Goal: Task Accomplishment & Management: Manage account settings

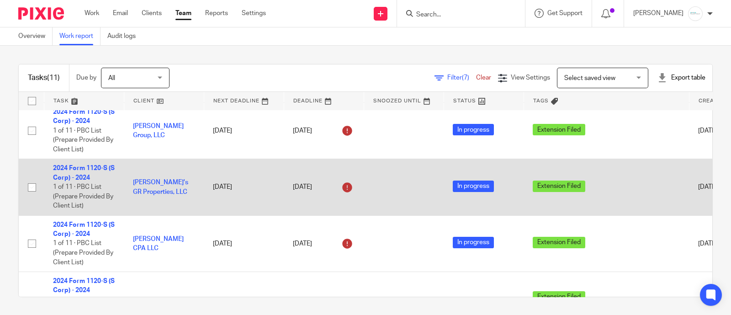
scroll to position [286, 0]
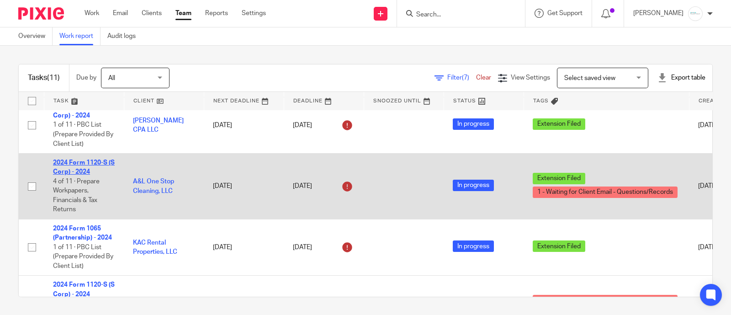
click at [74, 165] on link "2024 Form 1120-S (S Corp) - 2024" at bounding box center [84, 167] width 62 height 16
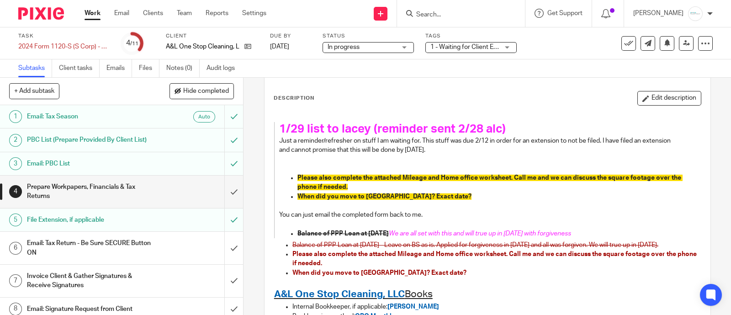
scroll to position [57, 0]
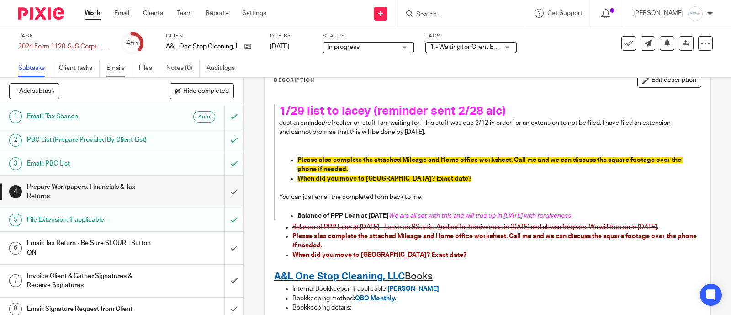
click at [109, 69] on link "Emails" at bounding box center [119, 68] width 26 height 18
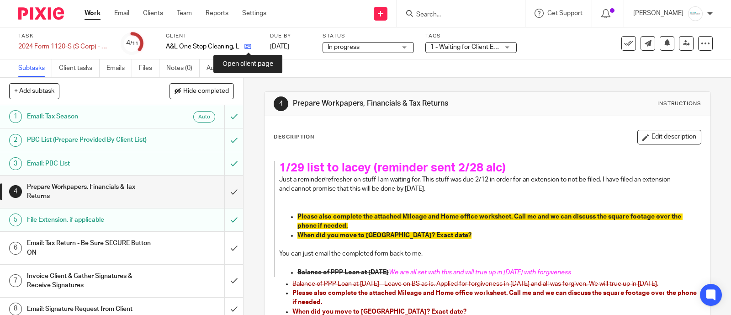
click at [246, 43] on icon at bounding box center [247, 46] width 7 height 7
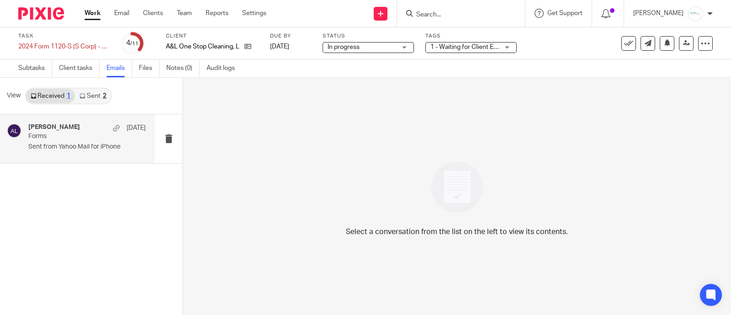
click at [105, 135] on p "Forms" at bounding box center [75, 136] width 94 height 8
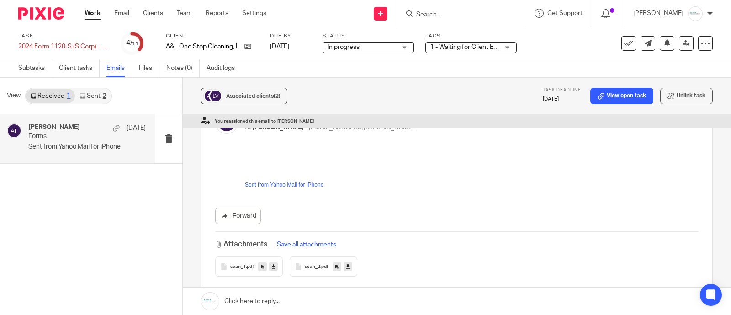
scroll to position [114, 0]
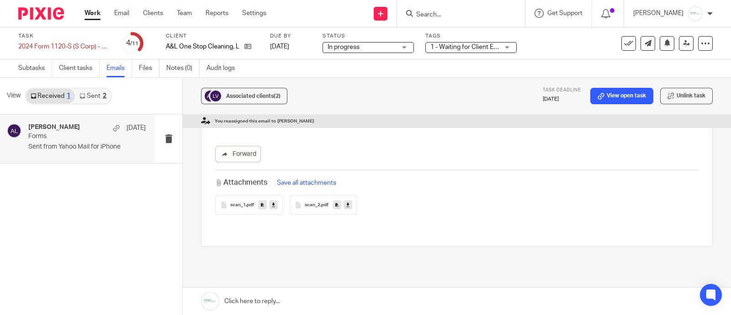
click at [272, 204] on icon at bounding box center [273, 204] width 3 height 7
click at [346, 205] on icon at bounding box center [347, 204] width 3 height 7
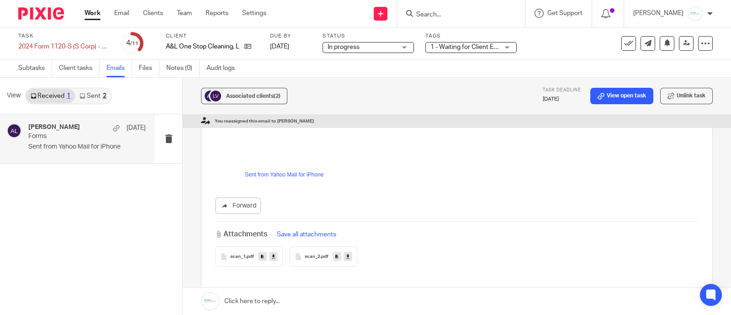
scroll to position [0, 0]
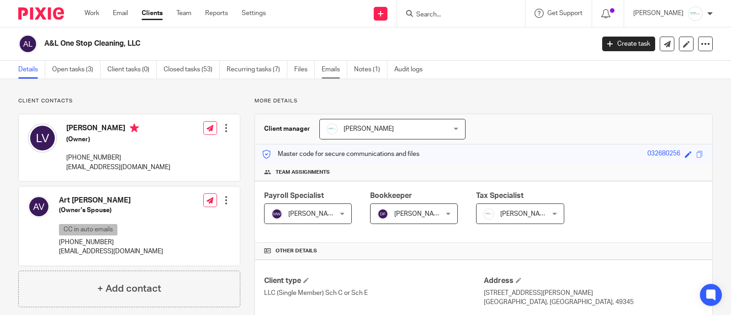
click at [339, 71] on link "Emails" at bounding box center [335, 70] width 26 height 18
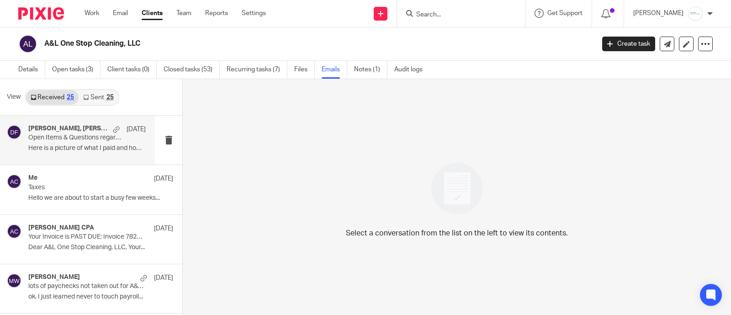
click at [74, 149] on p "Here is a picture of what I paid and how much I..." at bounding box center [86, 148] width 117 height 8
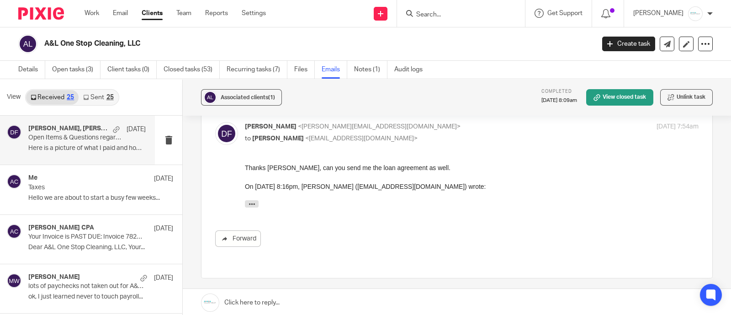
scroll to position [228, 0]
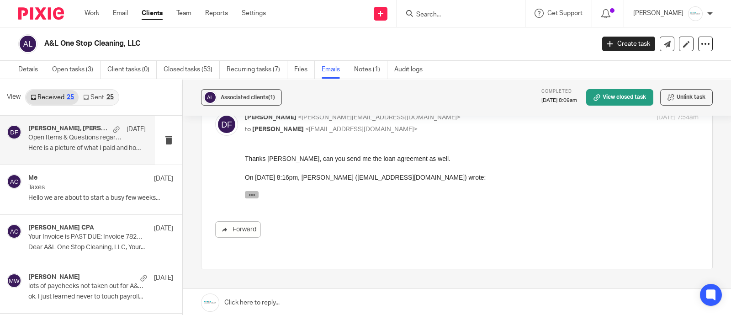
click at [253, 193] on icon "button" at bounding box center [252, 194] width 7 height 7
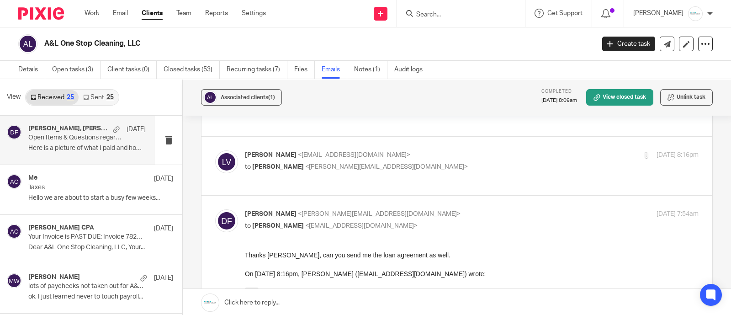
scroll to position [114, 0]
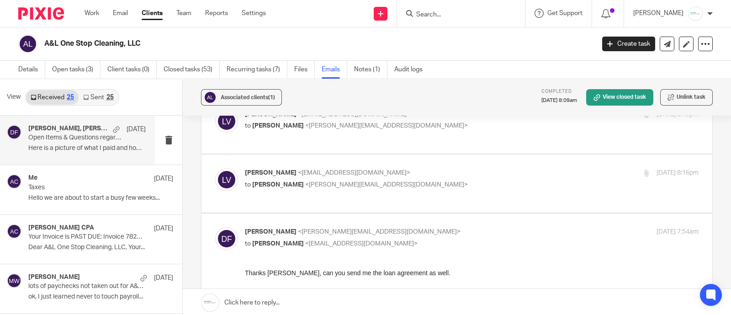
click at [320, 176] on p "lacey villegas <onestopcleaningmanm@yahoo.com>" at bounding box center [396, 173] width 302 height 10
checkbox input "true"
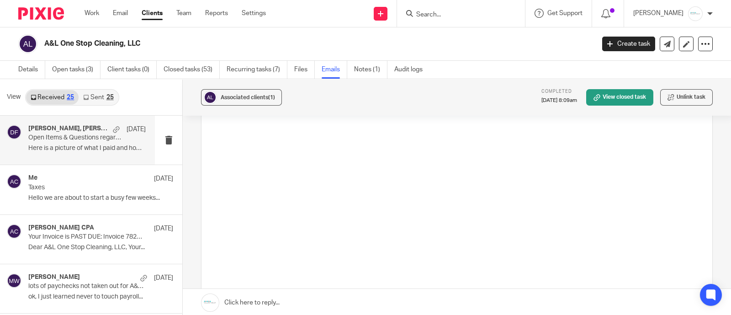
scroll to position [456, 0]
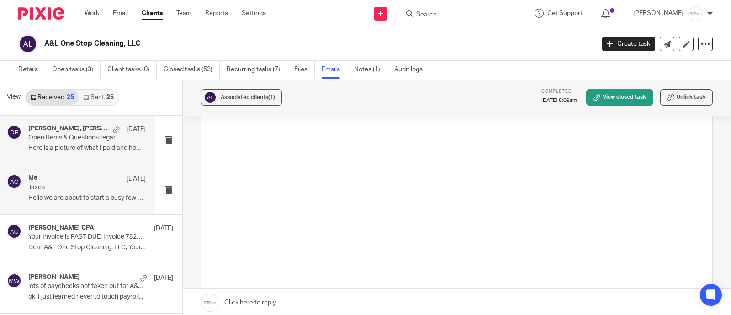
click at [79, 179] on div "Me Jul 30" at bounding box center [86, 178] width 117 height 9
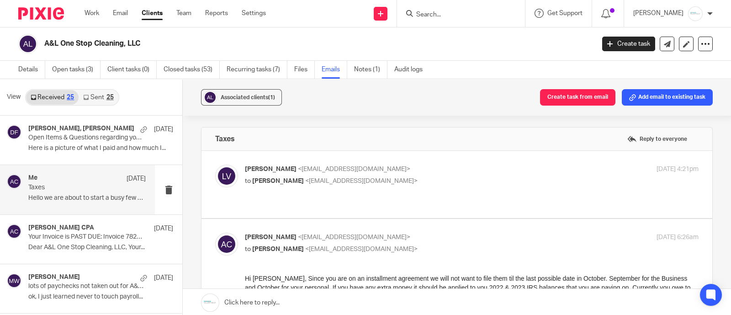
scroll to position [0, 0]
click at [340, 176] on p "to Amy Corfixsen <amylcpa@gmail.com>" at bounding box center [396, 181] width 302 height 10
checkbox input "true"
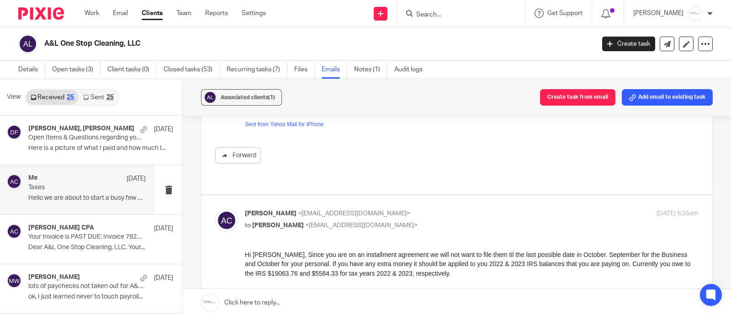
scroll to position [171, 0]
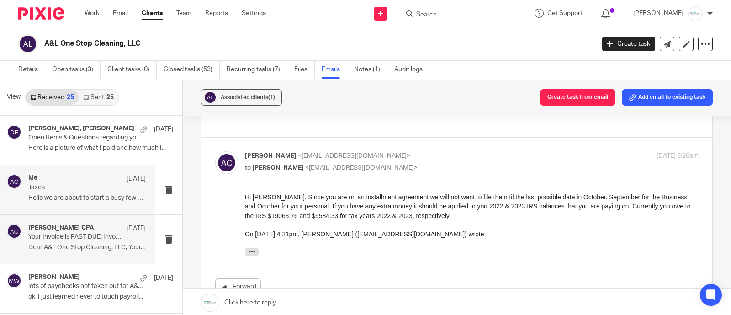
click at [58, 240] on p "Your Invoice is PAST DUE: Invoice 7822 from [PERSON_NAME] CPA" at bounding box center [75, 237] width 94 height 8
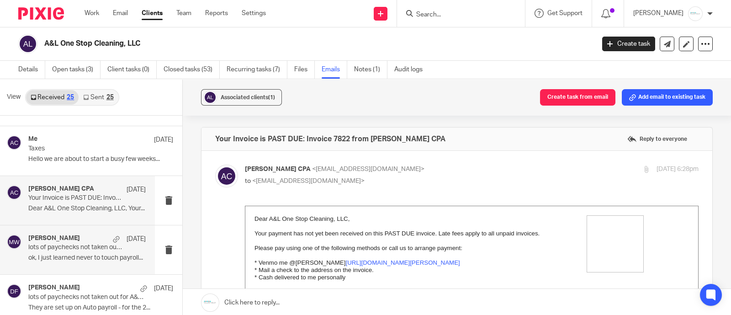
scroll to position [57, 0]
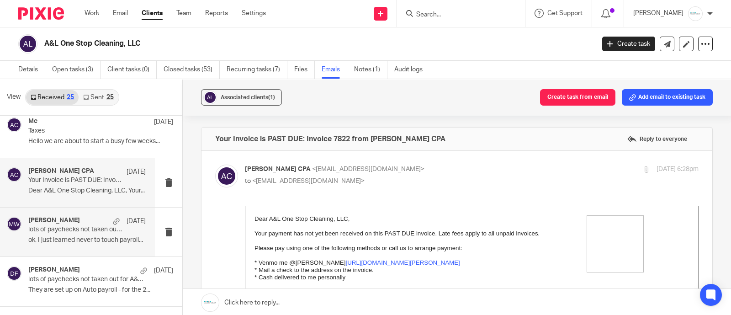
click at [66, 234] on div "Melissa Wander Jul 9 lots of paychecks not taken out for A&L cleaning ok, I jus…" at bounding box center [86, 232] width 117 height 31
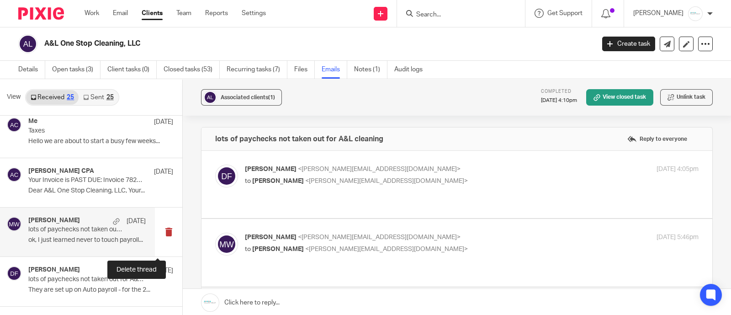
scroll to position [0, 0]
click at [305, 178] on span "<melissa@amylcpa.com>" at bounding box center [386, 181] width 163 height 6
checkbox input "true"
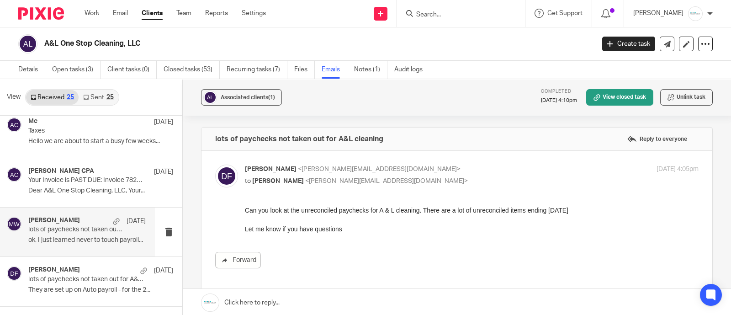
scroll to position [114, 0]
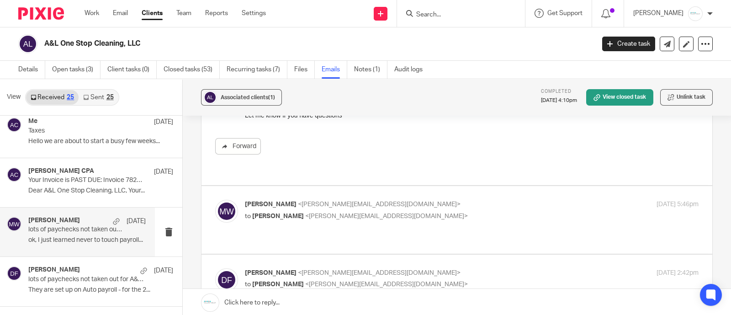
click at [287, 214] on div "Melissa Wander <melissa@amylcpa.com> to Donna Ferguson <donna@amylcpa.com> Jul …" at bounding box center [456, 220] width 483 height 40
click at [326, 200] on div "Melissa Wander <melissa@amylcpa.com> to Donna Ferguson <donna@amylcpa.com>" at bounding box center [396, 210] width 302 height 21
checkbox input "true"
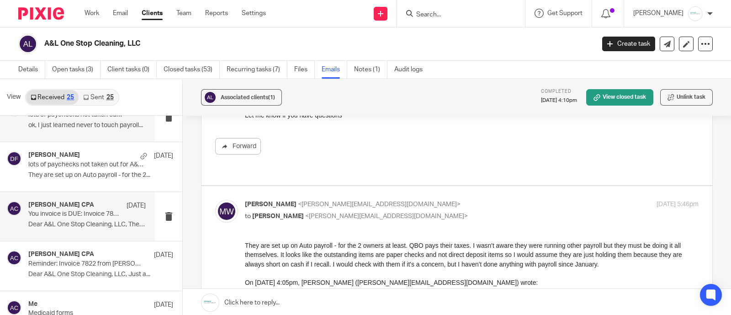
scroll to position [286, 0]
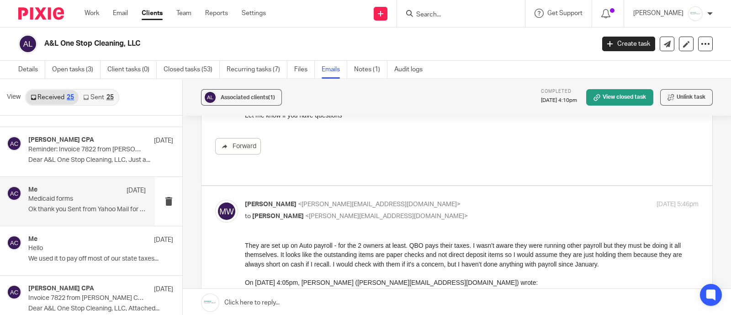
click at [84, 207] on p "Ok thank you Sent from Yahoo Mail for iPhone..." at bounding box center [86, 210] width 117 height 8
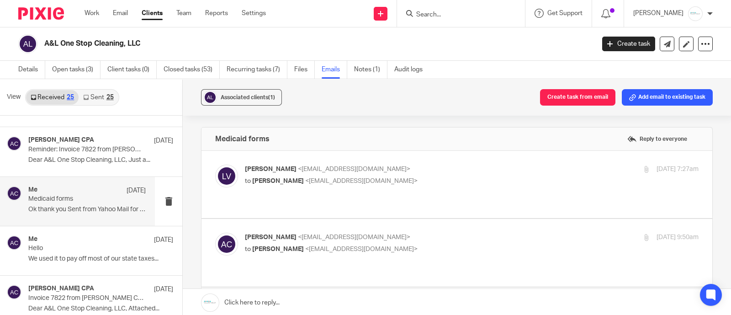
scroll to position [0, 0]
click at [383, 206] on label at bounding box center [456, 184] width 511 height 67
click at [215, 164] on input "checkbox" at bounding box center [215, 164] width 0 height 0
checkbox input "true"
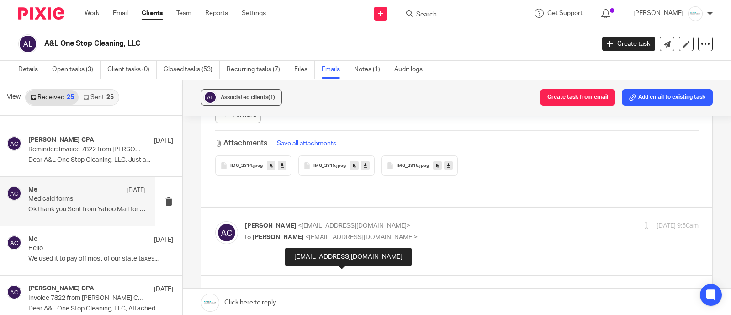
scroll to position [1827, 0]
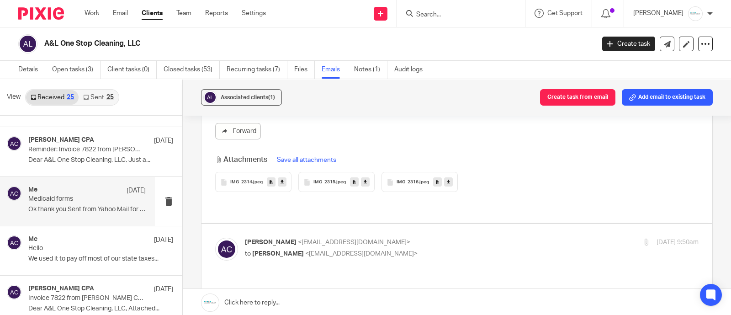
click at [347, 239] on span "<amylcpa@gmail.com>" at bounding box center [354, 242] width 112 height 6
checkbox input "true"
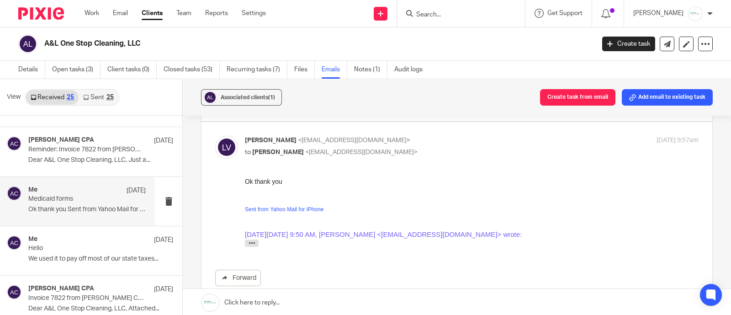
scroll to position [2284, 0]
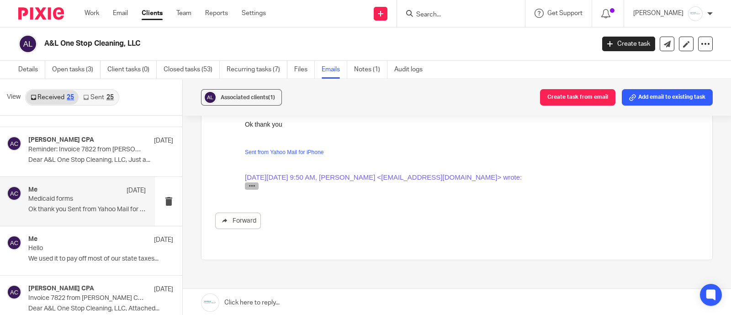
click at [251, 187] on icon "button" at bounding box center [252, 185] width 7 height 7
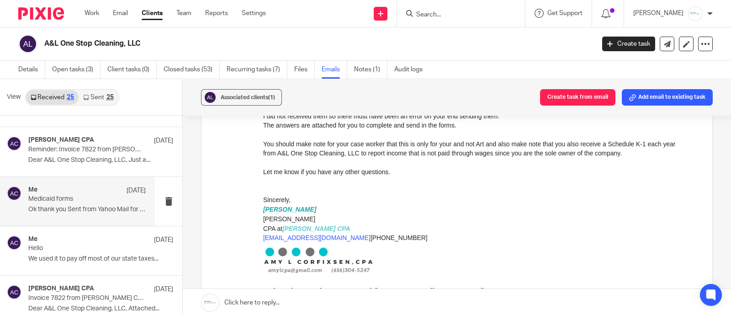
scroll to position [2398, 0]
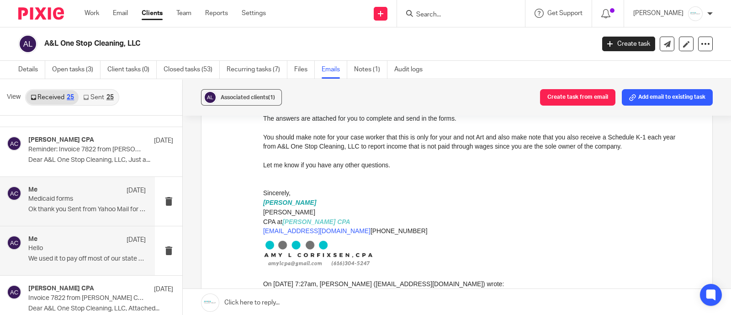
click at [101, 246] on p "Hello" at bounding box center [75, 248] width 94 height 8
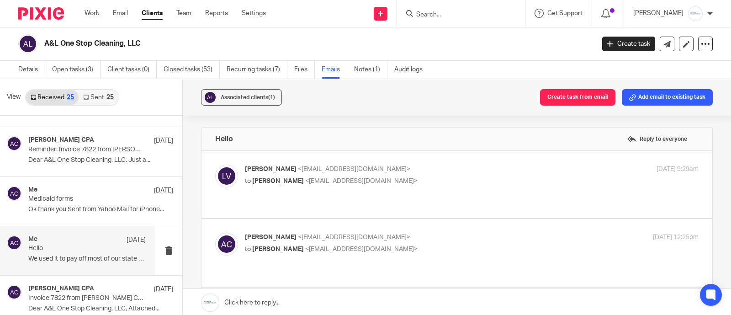
scroll to position [0, 0]
click at [383, 200] on label at bounding box center [456, 184] width 511 height 67
click at [215, 164] on input "checkbox" at bounding box center [215, 164] width 0 height 0
checkbox input "true"
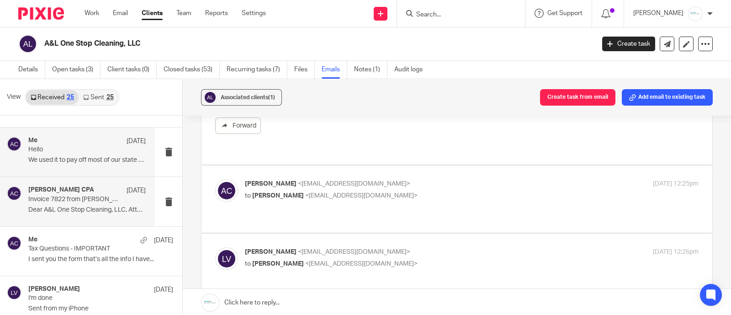
scroll to position [399, 0]
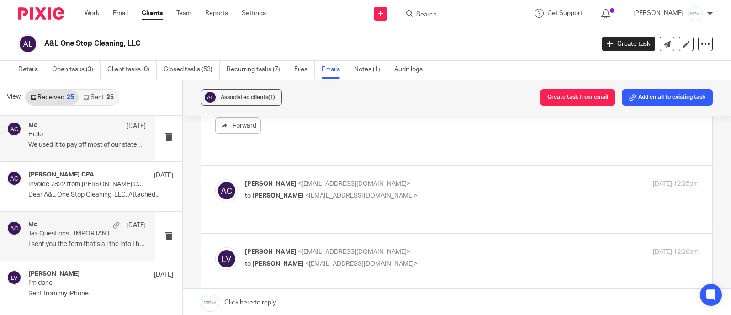
click at [78, 240] on p "I sent you the form that’s all the info I have..." at bounding box center [86, 244] width 117 height 8
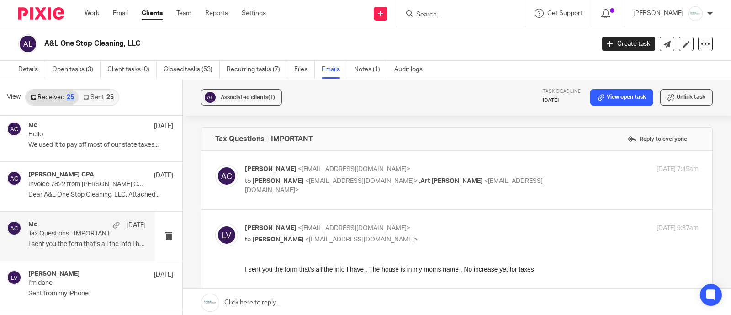
scroll to position [57, 0]
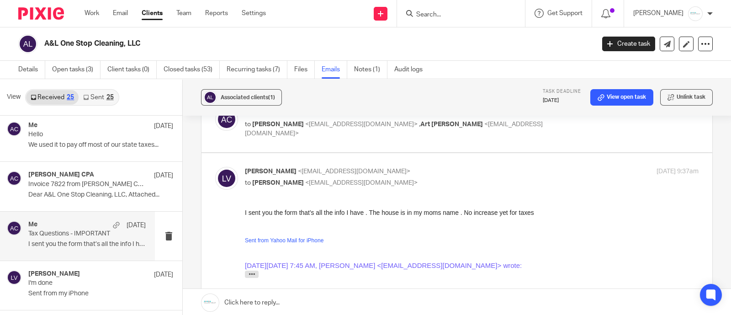
click at [361, 124] on span "<onestopcleaningmanm@yahoo.com>" at bounding box center [361, 124] width 112 height 6
checkbox input "true"
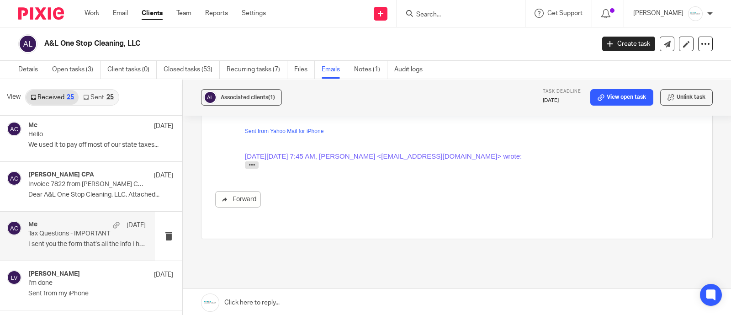
scroll to position [399, 0]
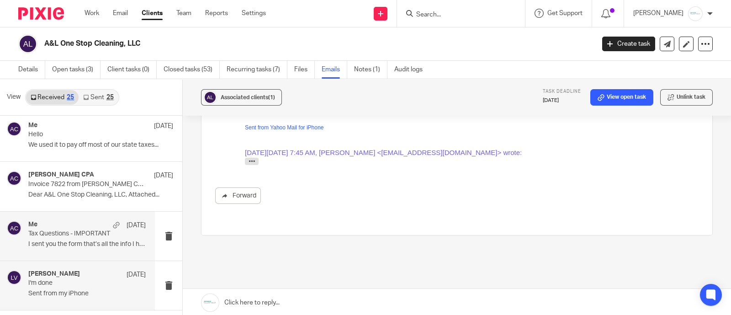
click at [40, 290] on p "Sent from my iPhone" at bounding box center [86, 294] width 117 height 8
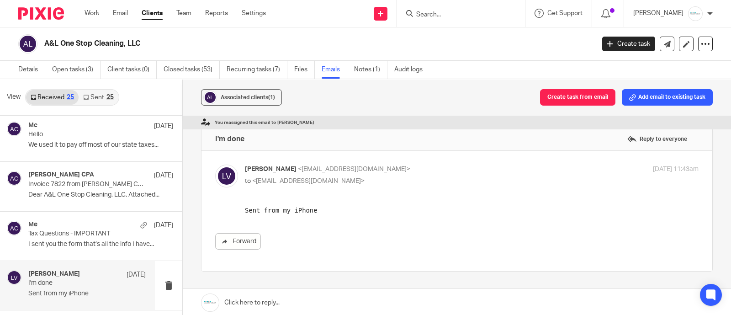
scroll to position [0, 0]
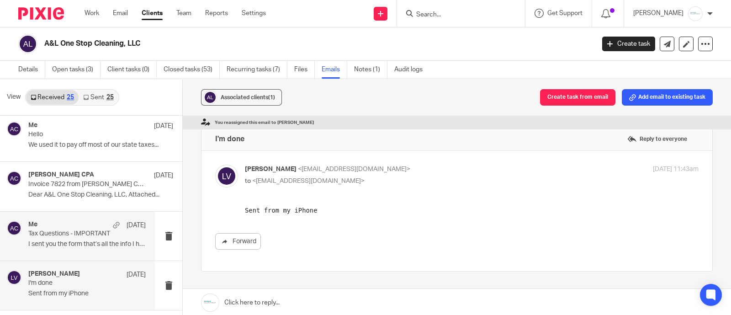
click at [78, 243] on p "I sent you the form that’s all the info I have..." at bounding box center [86, 244] width 117 height 8
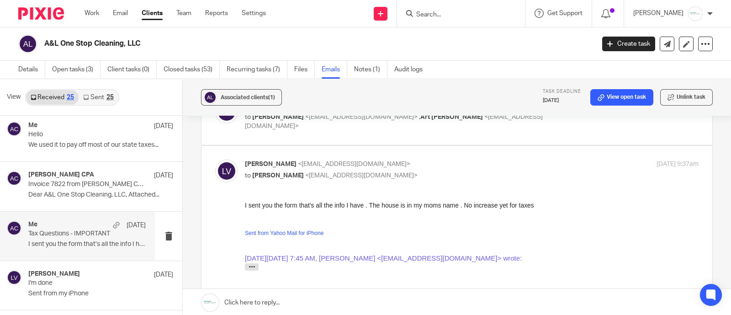
scroll to position [114, 0]
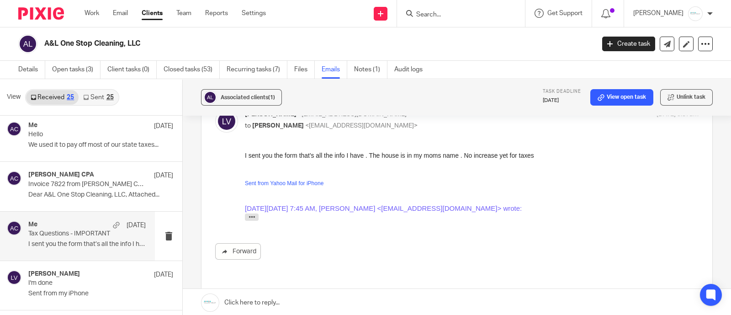
click at [249, 220] on div "Dear Lacey, I have some additional document requests or questions needed to wra…" at bounding box center [472, 219] width 454 height 12
click at [250, 217] on icon "button" at bounding box center [252, 216] width 7 height 7
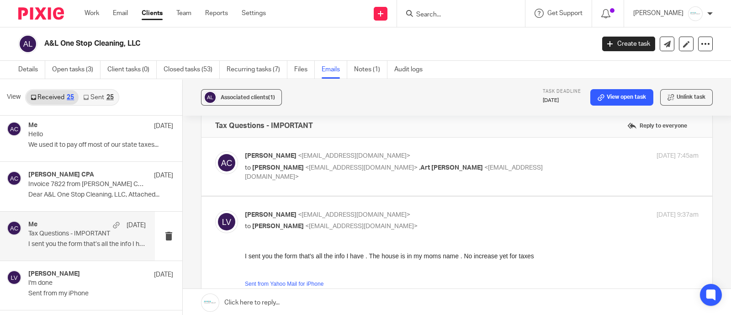
scroll to position [11, 0]
click at [349, 176] on div "Amy Corfixsen <amylcpa@gmail.com> to Lacey Villegas <onestopcleaningmanm@yahoo.…" at bounding box center [456, 168] width 483 height 31
click at [363, 165] on p "to Lacey Villegas <onestopcleaningmanm@yahoo.com> , Art Villegas <alago720@gmai…" at bounding box center [396, 174] width 302 height 19
checkbox input "true"
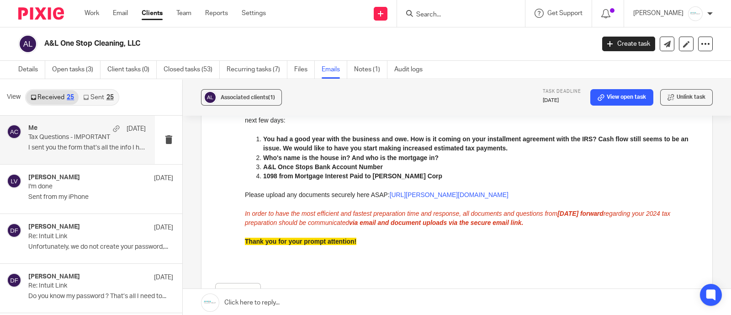
scroll to position [514, 0]
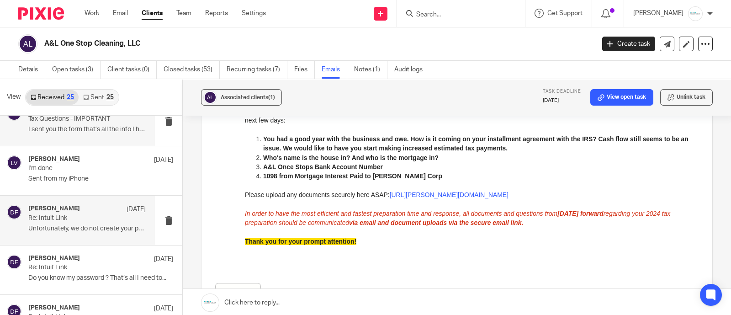
click at [78, 220] on p "Re: Intuit Link" at bounding box center [75, 218] width 94 height 8
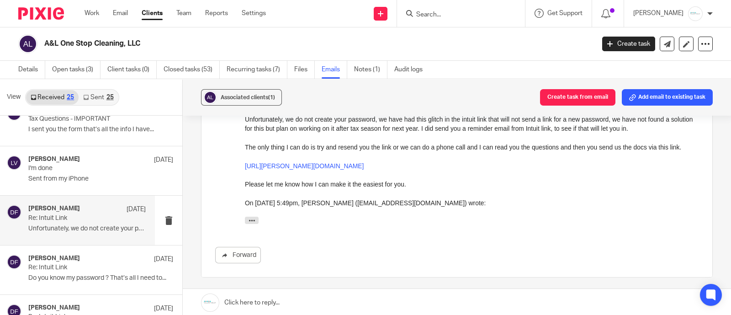
scroll to position [114, 0]
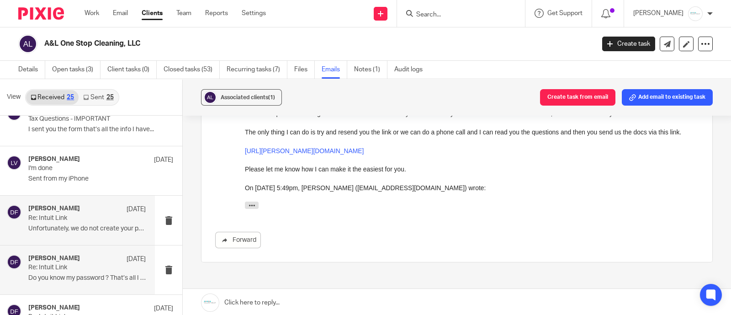
click at [56, 264] on p "Re: Intuit Link" at bounding box center [75, 268] width 94 height 8
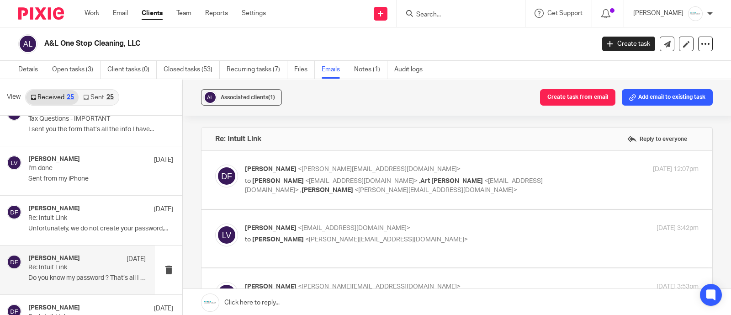
scroll to position [0, 0]
click at [310, 257] on label at bounding box center [456, 239] width 511 height 58
click at [215, 223] on input "checkbox" at bounding box center [215, 223] width 0 height 0
checkbox input "true"
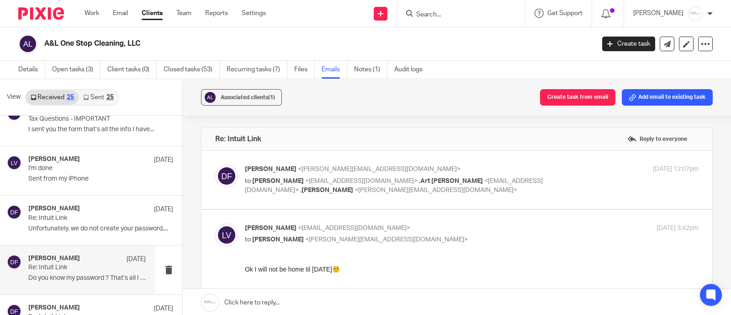
click at [349, 187] on p "to Lacey Villegas <onestopcleaningmanm@yahoo.com> , Art Villegas <alago720@gmai…" at bounding box center [396, 185] width 302 height 19
checkbox input "true"
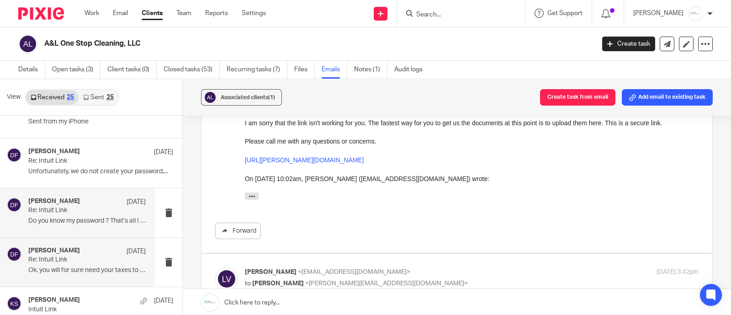
click at [80, 248] on div "Donna Ferguson Mar 21" at bounding box center [86, 251] width 117 height 9
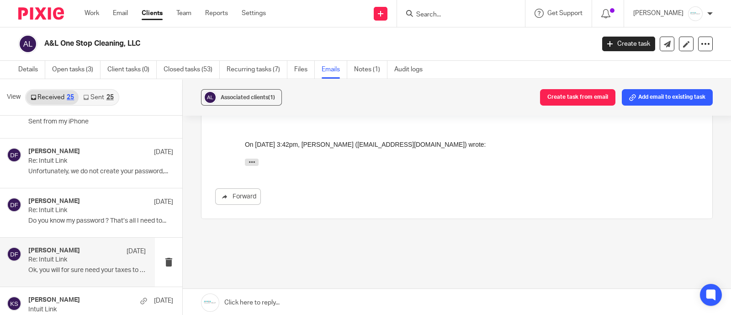
scroll to position [114, 0]
click at [250, 159] on icon "button" at bounding box center [252, 158] width 7 height 7
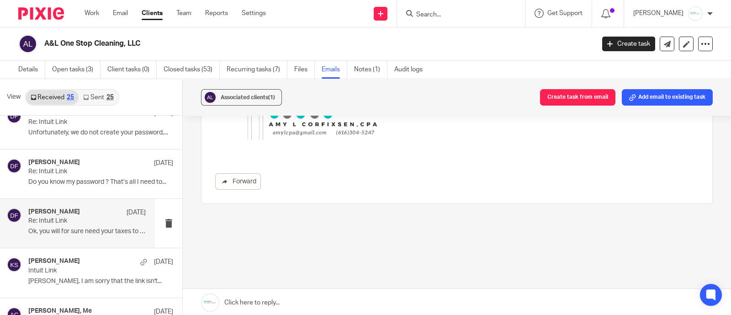
scroll to position [628, 0]
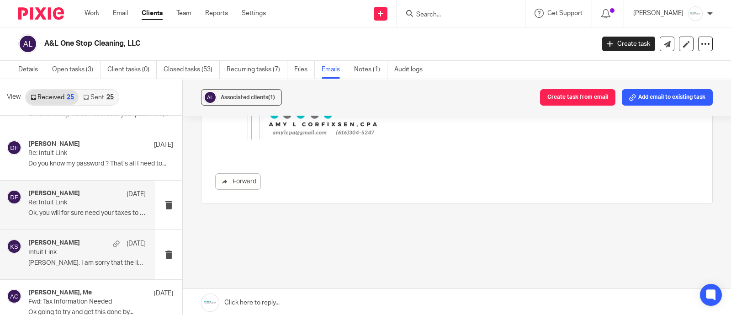
click at [57, 254] on p "Intuit Link" at bounding box center [75, 253] width 94 height 8
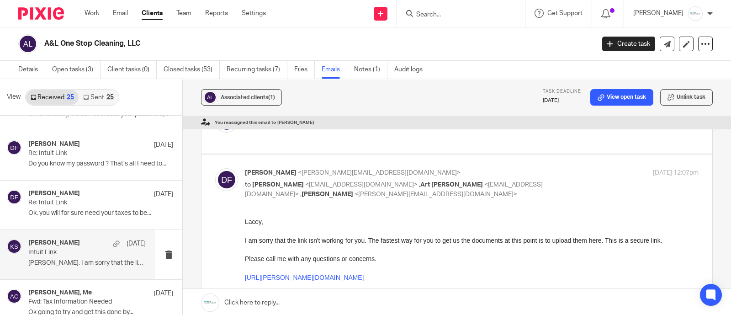
scroll to position [57, 0]
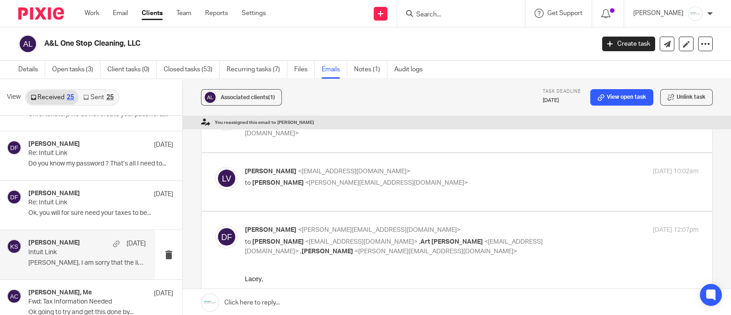
click at [332, 227] on span "<donna@amylcpa.com>" at bounding box center [379, 230] width 163 height 6
checkbox input "false"
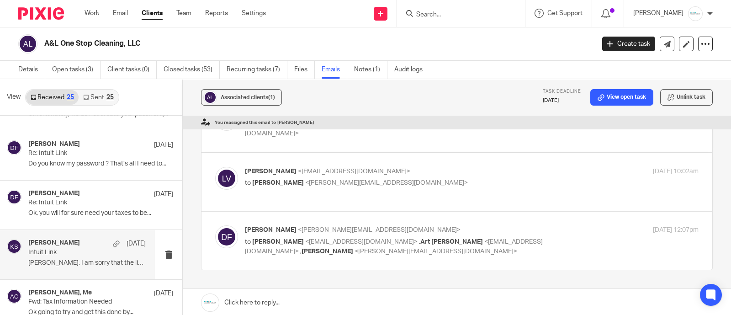
click at [317, 190] on div "lacey villegas <onestopcleaningmanm@yahoo.com> to Kelly Salmon <kelly@amylcpa.c…" at bounding box center [456, 182] width 483 height 31
click at [330, 176] on div "lacey villegas <onestopcleaningmanm@yahoo.com> to Kelly Salmon <kelly@amylcpa.c…" at bounding box center [396, 177] width 302 height 21
checkbox input "true"
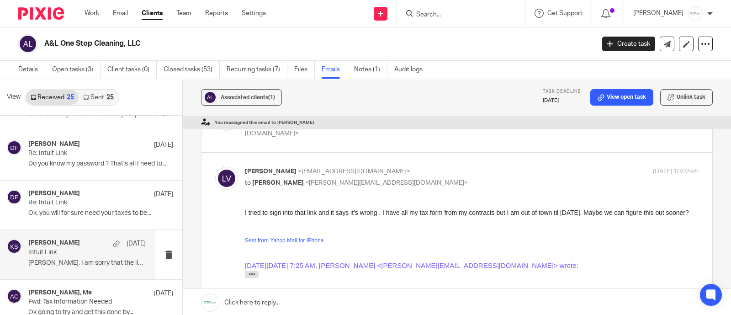
scroll to position [17, 0]
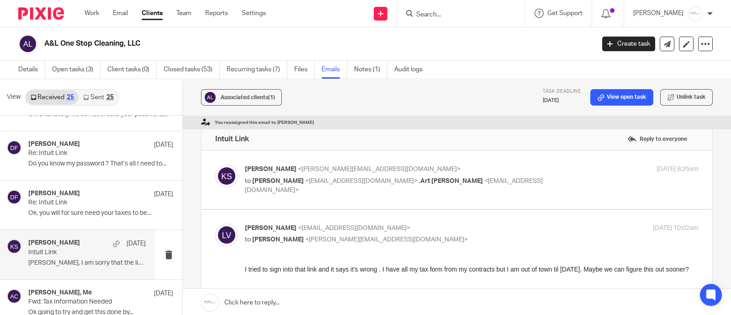
click at [352, 165] on p "Kelly Salmon <kelly@amylcpa.com>" at bounding box center [396, 169] width 302 height 10
checkbox input "true"
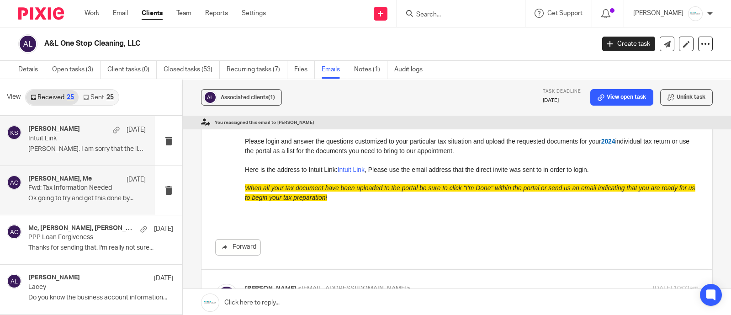
click at [87, 195] on p "Ok going to try and get this done by..." at bounding box center [86, 199] width 117 height 8
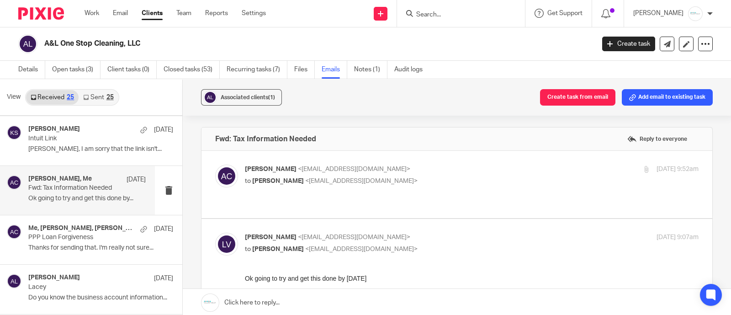
click at [336, 186] on div "Amy Corfixsen <amylcpa@gmail.com> to Lacey Villegas <onestopcleaningmanm@yahoo.…" at bounding box center [472, 175] width 454 height 23
checkbox input "true"
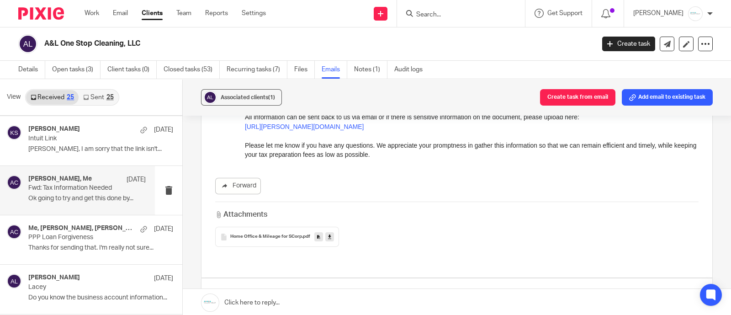
scroll to position [399, 0]
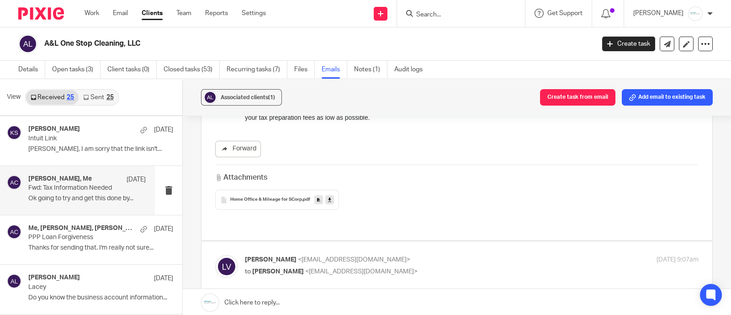
click at [265, 196] on div "Home Office & Mileage for SCorp .pdf" at bounding box center [277, 200] width 124 height 20
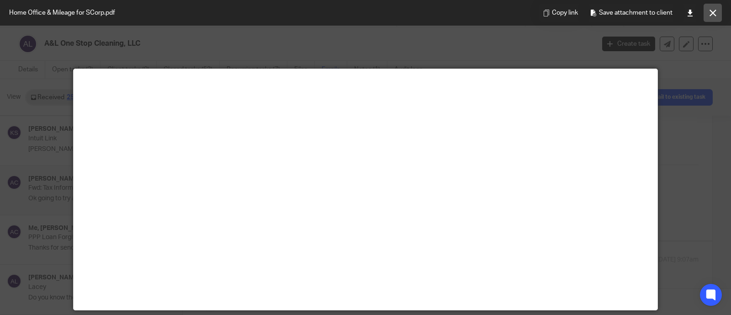
click at [709, 13] on icon at bounding box center [712, 13] width 7 height 7
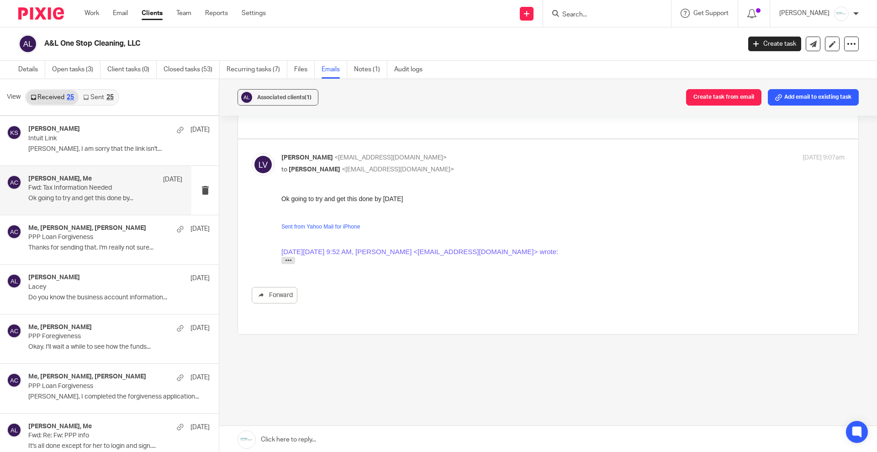
scroll to position [482, 0]
